Goal: Task Accomplishment & Management: Use online tool/utility

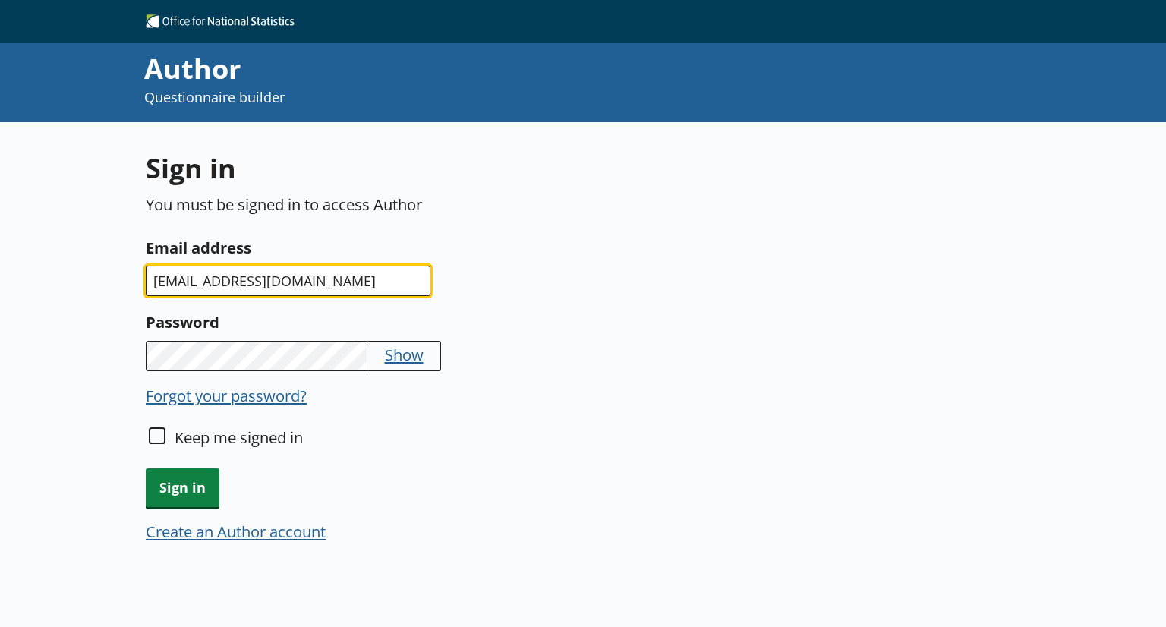
type input "[EMAIL_ADDRESS][DOMAIN_NAME]"
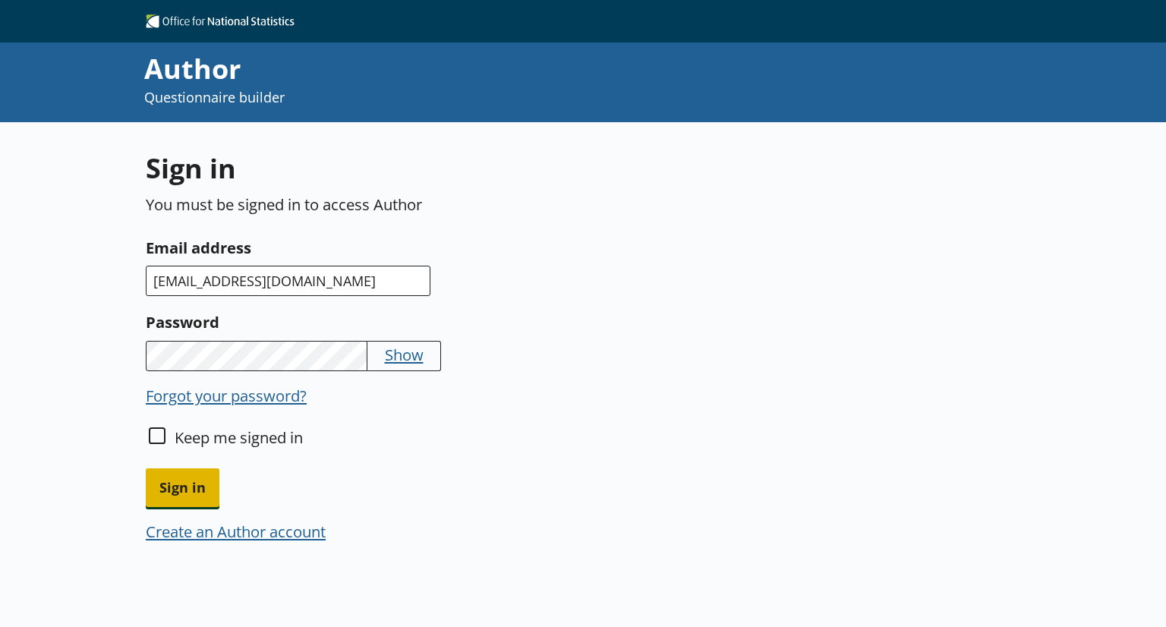
click at [176, 477] on span "Sign in" at bounding box center [183, 487] width 74 height 39
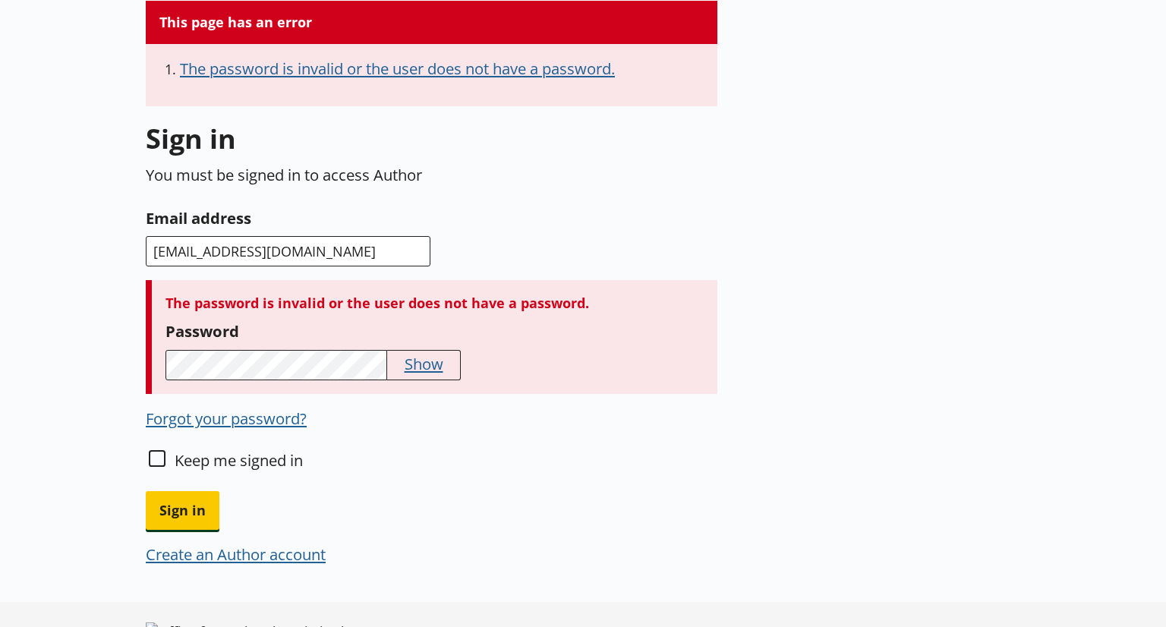
scroll to position [152, 0]
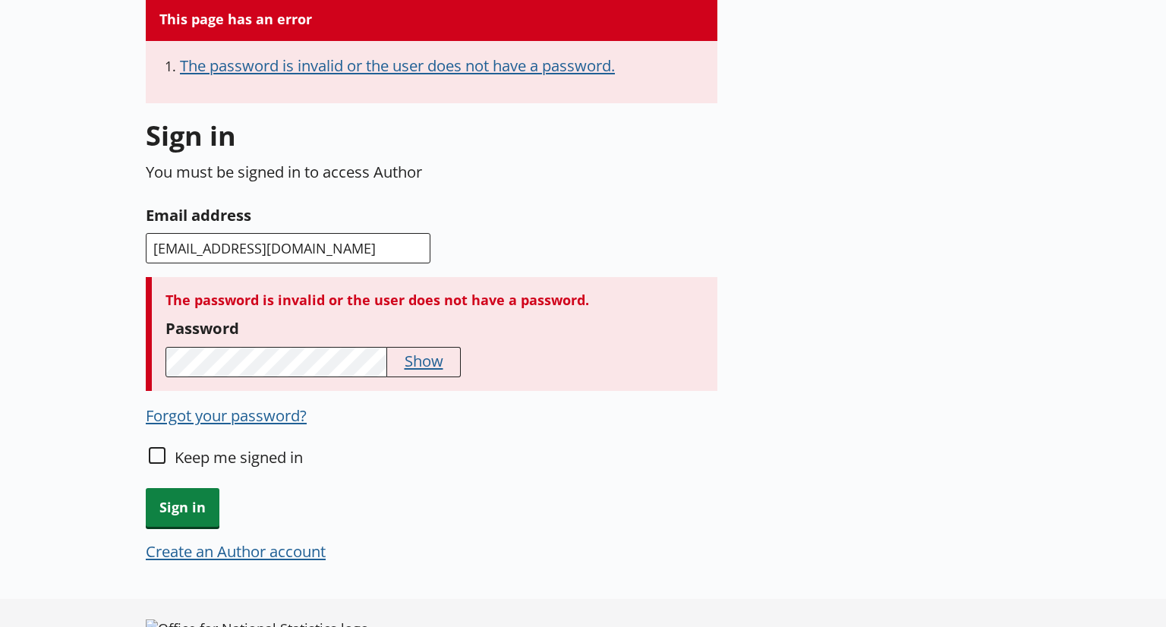
click at [412, 357] on button "Show" at bounding box center [424, 360] width 39 height 21
click at [197, 508] on span "Sign in" at bounding box center [183, 507] width 74 height 39
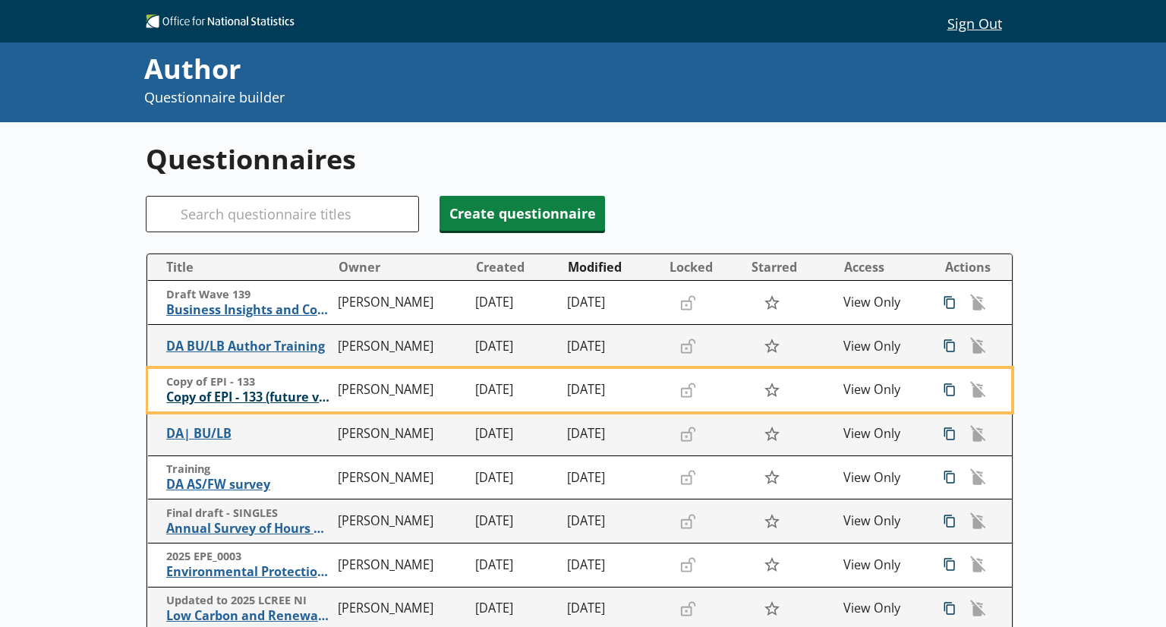
click at [276, 393] on span "Copy of EPI - 133 (future version)" at bounding box center [248, 398] width 164 height 16
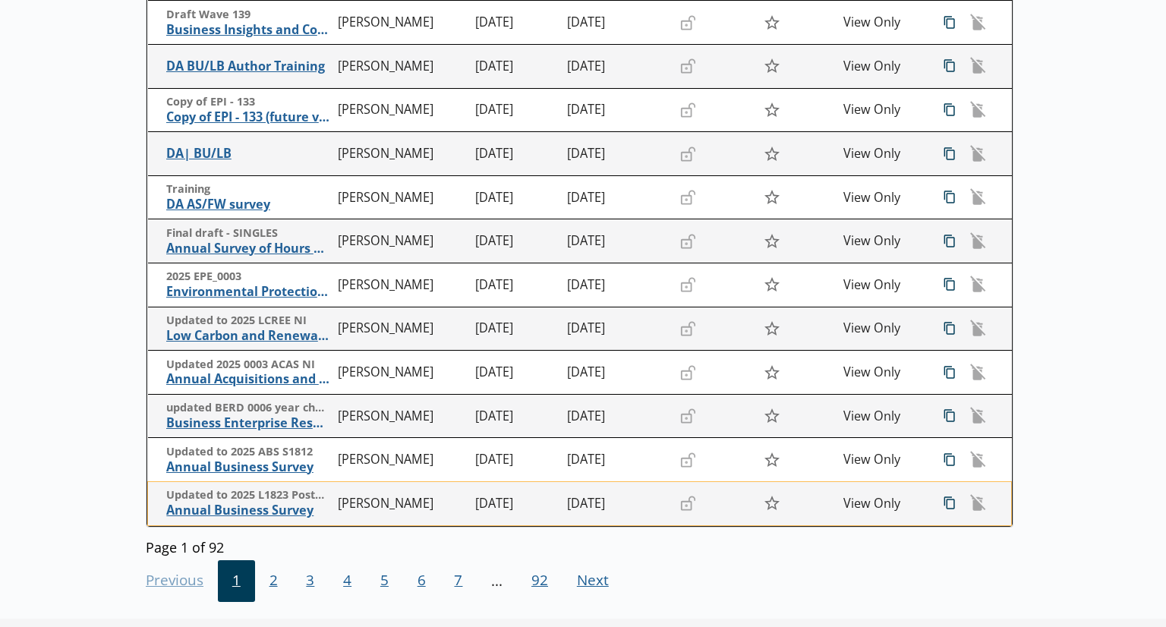
scroll to position [304, 0]
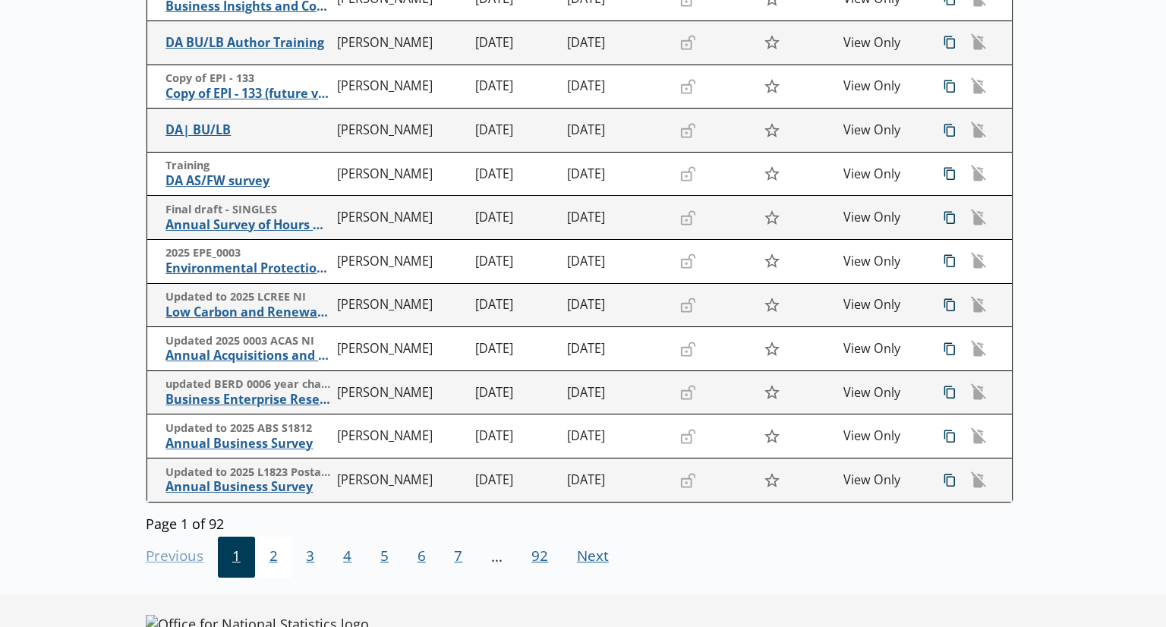
click at [276, 569] on span "2" at bounding box center [273, 557] width 37 height 41
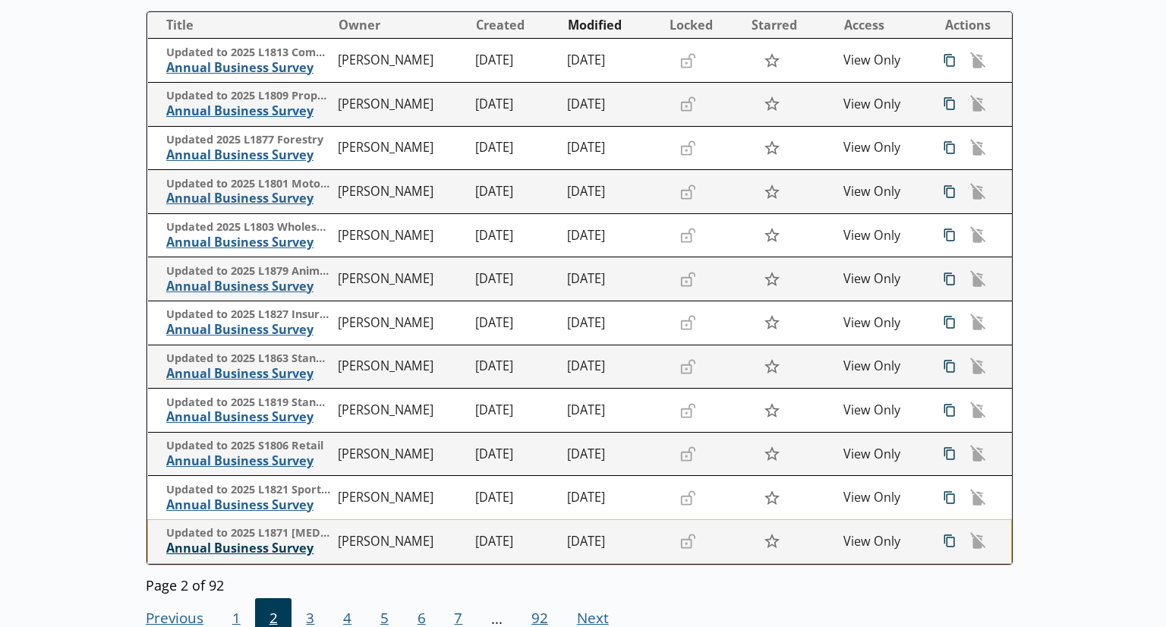
scroll to position [152, 0]
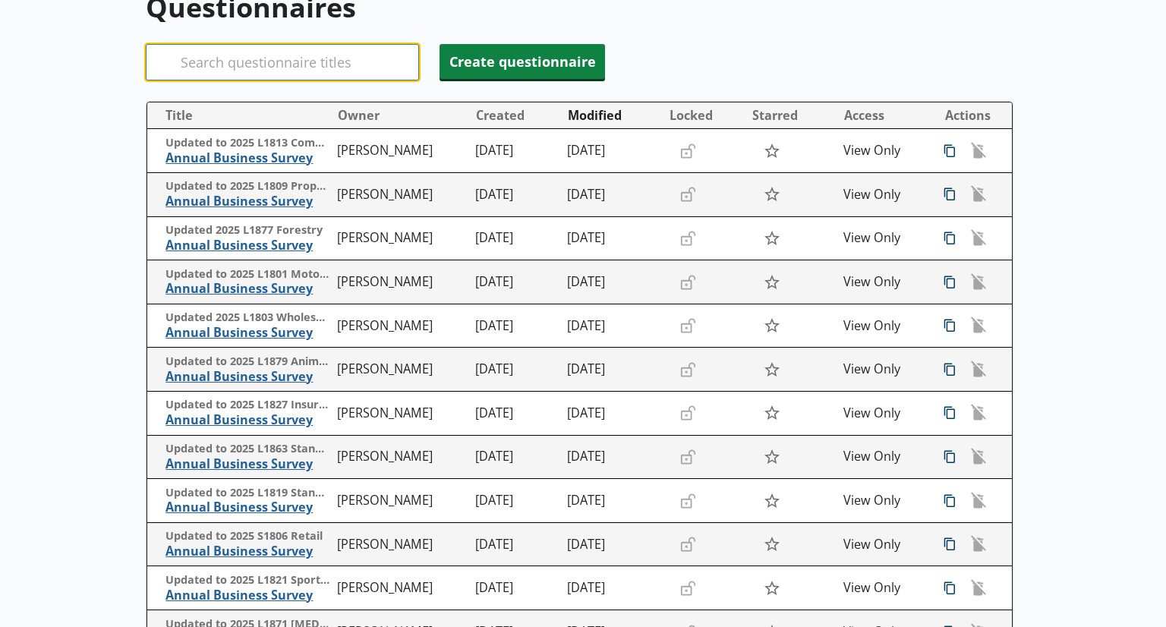
click at [270, 50] on input "Search" at bounding box center [282, 62] width 273 height 36
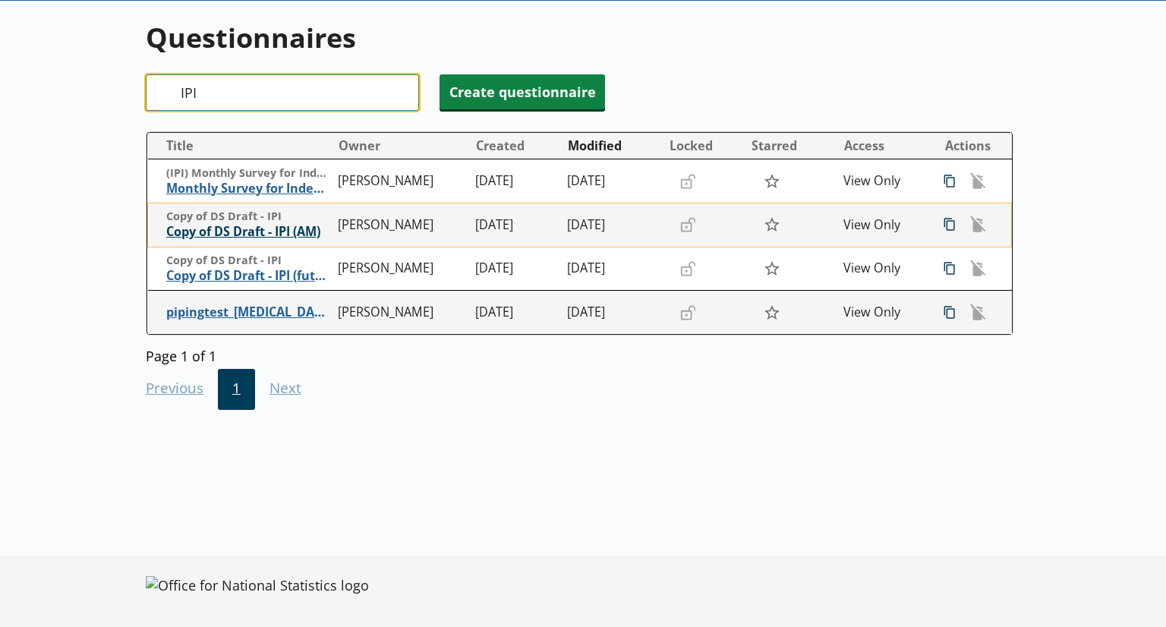
type input "IPI"
click at [273, 231] on span "Copy of DS Draft - IPI (AM)" at bounding box center [248, 232] width 164 height 16
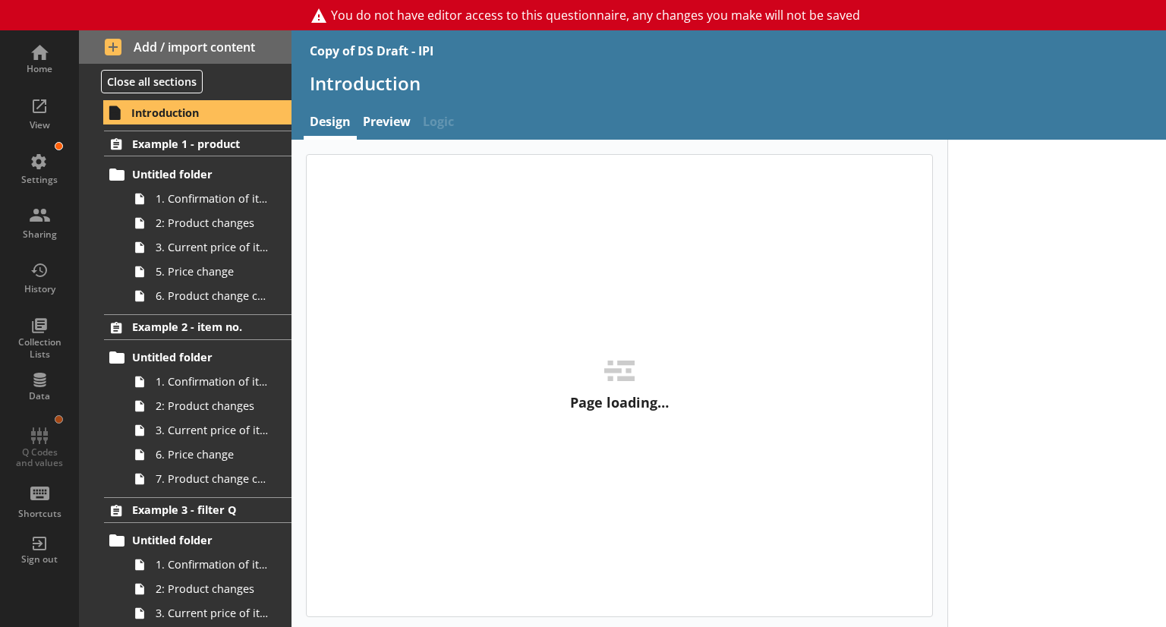
type textarea "x"
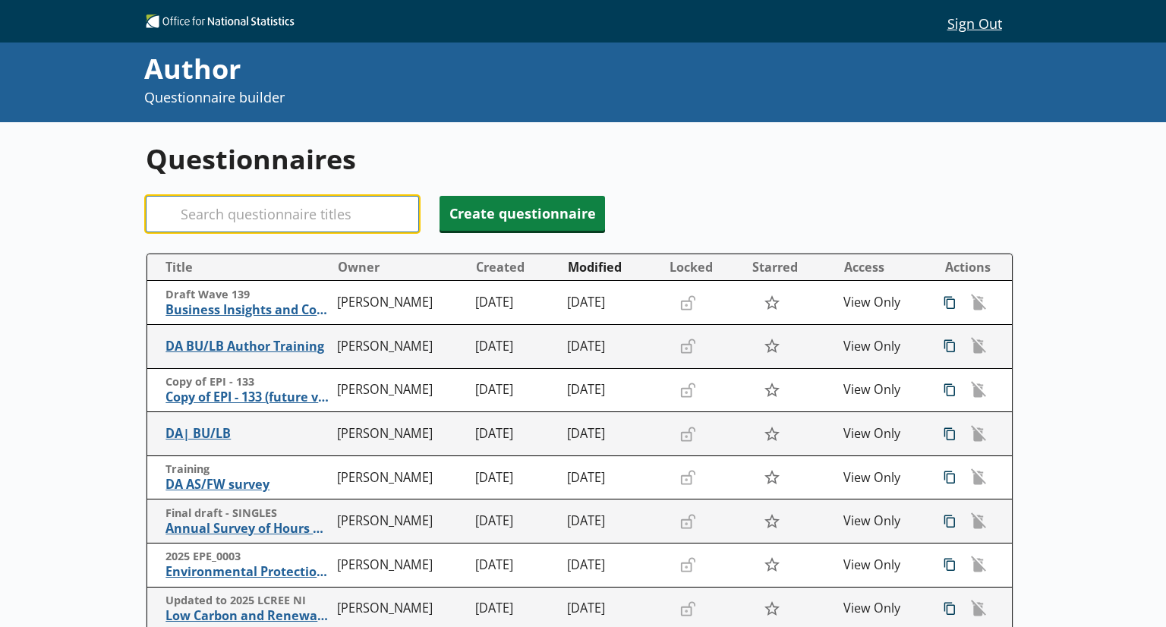
click at [258, 221] on input "Search" at bounding box center [282, 214] width 273 height 36
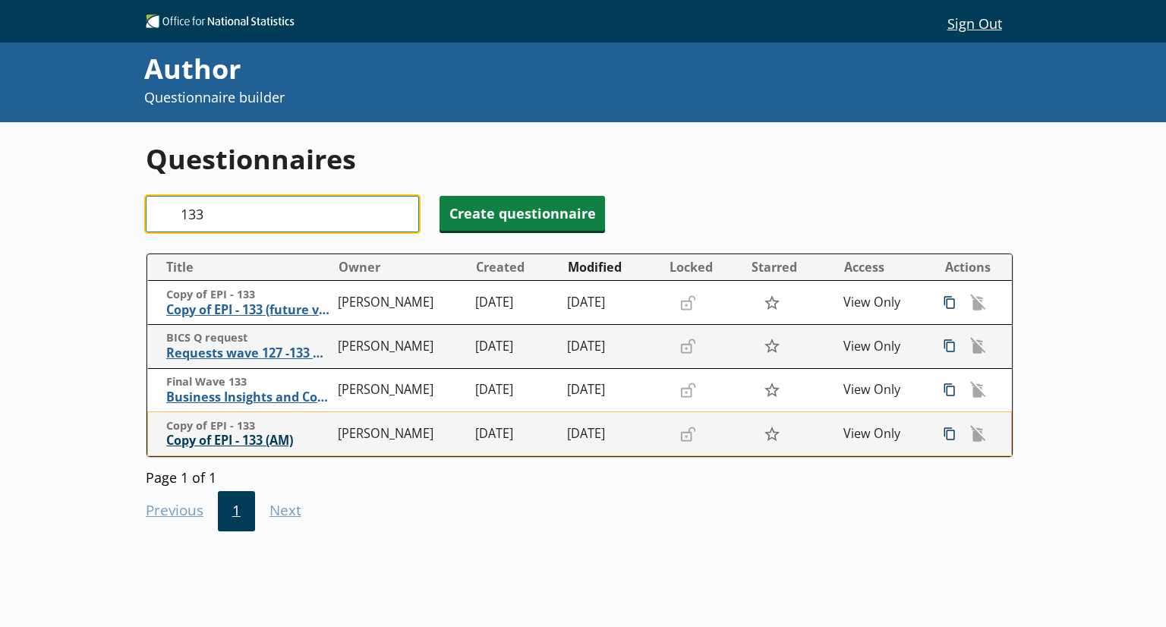
type input "133"
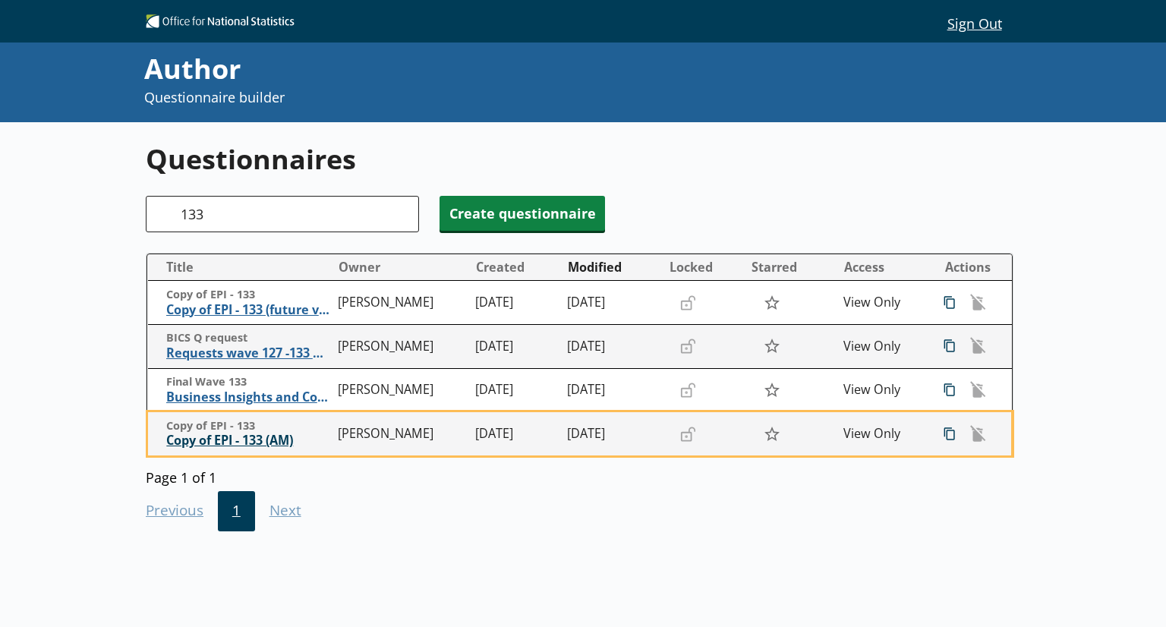
click at [273, 444] on span "Copy of EPI - 133 (AM)" at bounding box center [248, 441] width 164 height 16
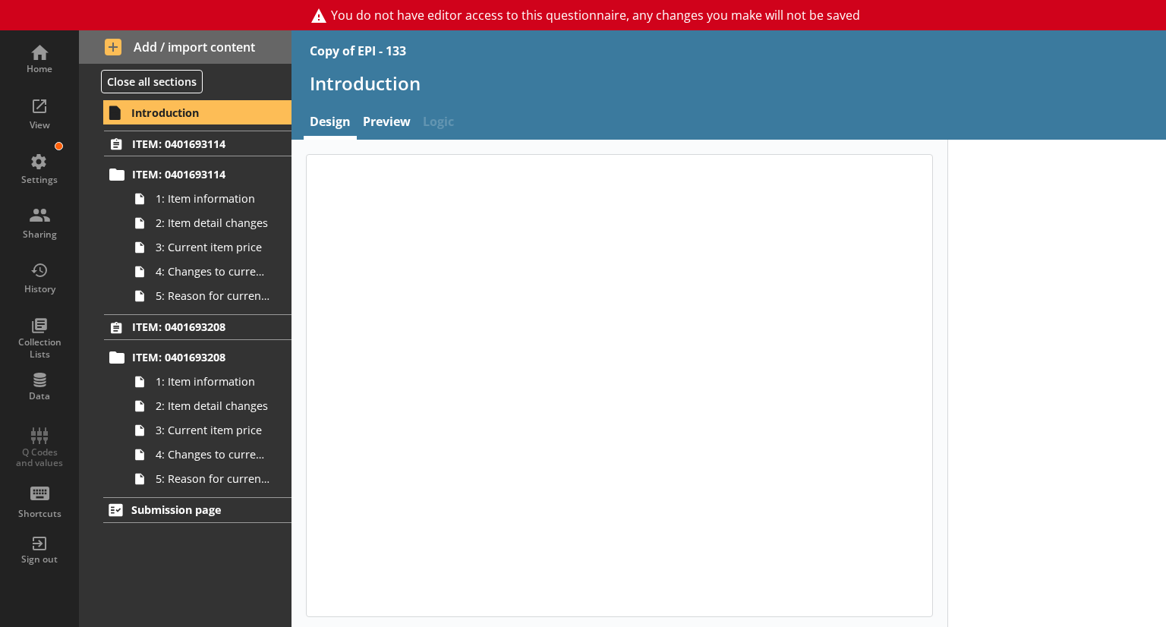
type textarea "x"
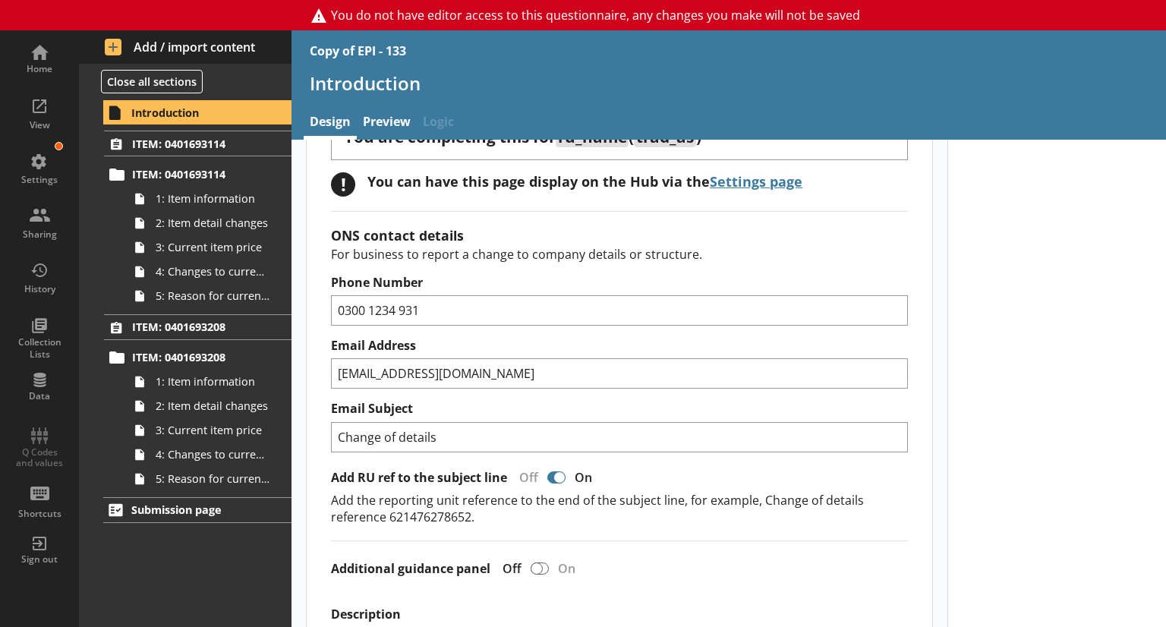
scroll to position [50, 0]
